Goal: Transaction & Acquisition: Purchase product/service

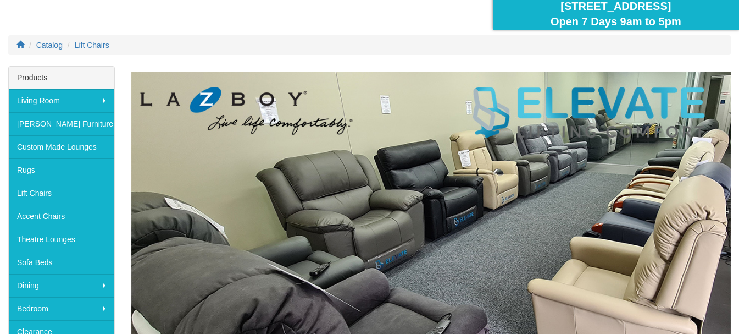
scroll to position [118, 0]
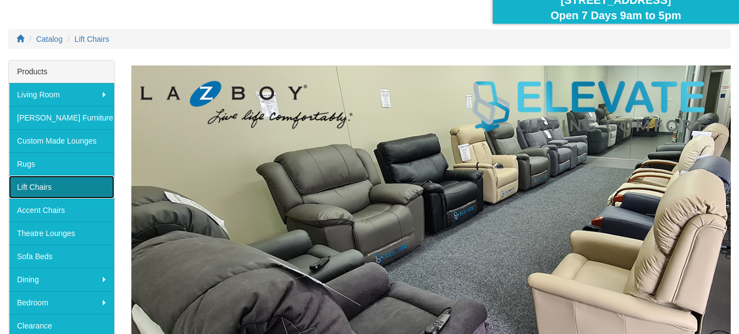
click at [35, 186] on link "Lift Chairs" at bounding box center [62, 186] width 106 height 23
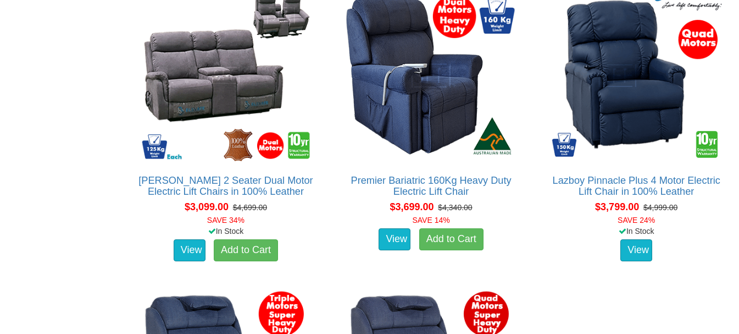
scroll to position [2522, 0]
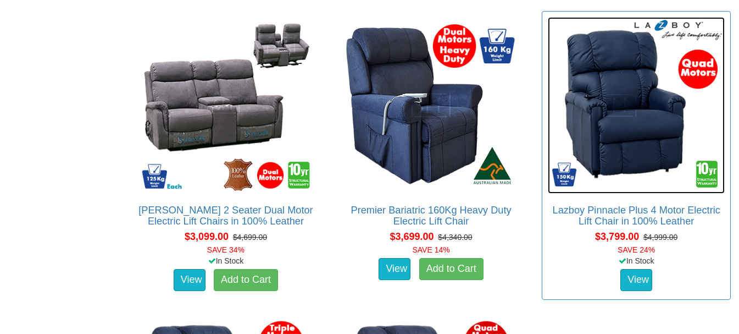
click at [653, 124] on img at bounding box center [636, 105] width 177 height 177
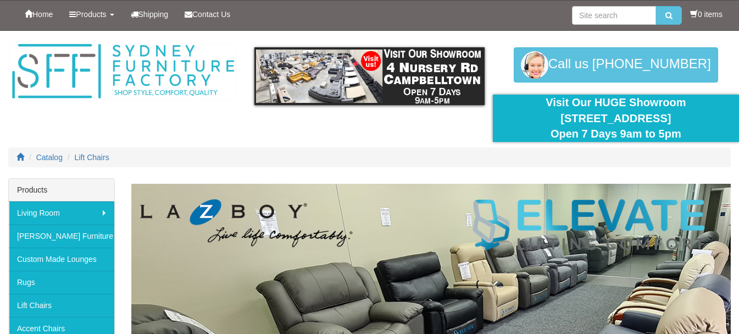
scroll to position [2522, 0]
